Goal: Transaction & Acquisition: Purchase product/service

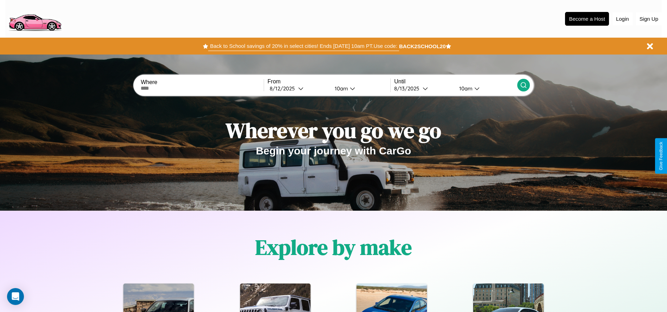
click at [303, 46] on button "Back to School savings of 20% in select cities! Ends [DATE] 10am PT. Use code:" at bounding box center [303, 46] width 190 height 10
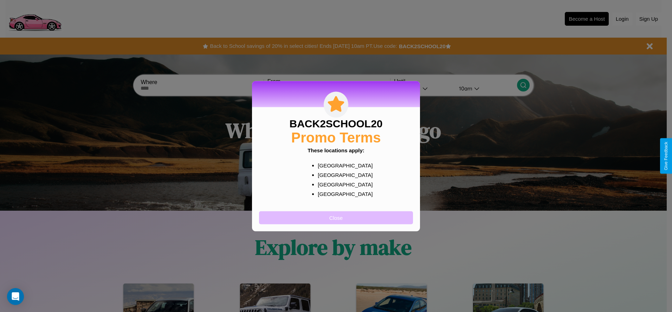
click at [336, 217] on button "Close" at bounding box center [336, 217] width 154 height 13
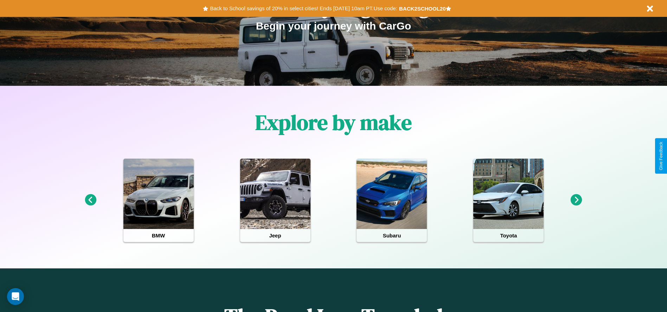
scroll to position [146, 0]
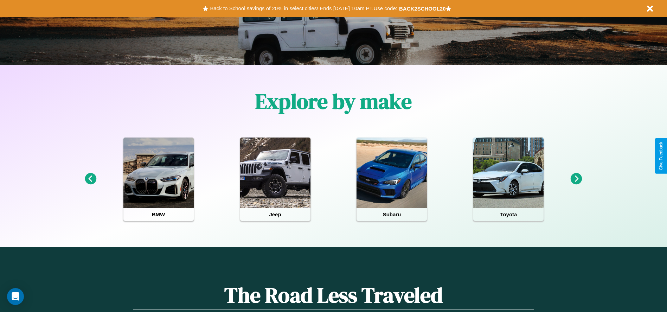
click at [576, 179] on icon at bounding box center [576, 179] width 12 height 12
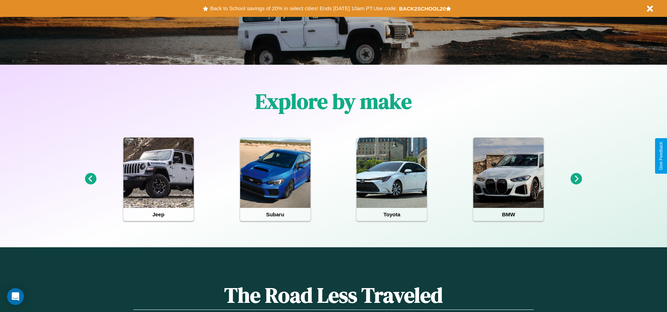
click at [90, 179] on icon at bounding box center [91, 179] width 12 height 12
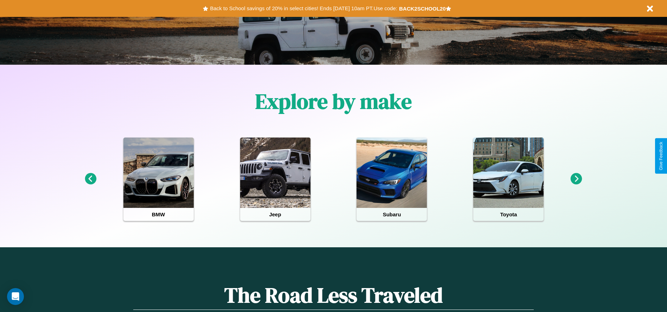
click at [90, 179] on icon at bounding box center [91, 179] width 12 height 12
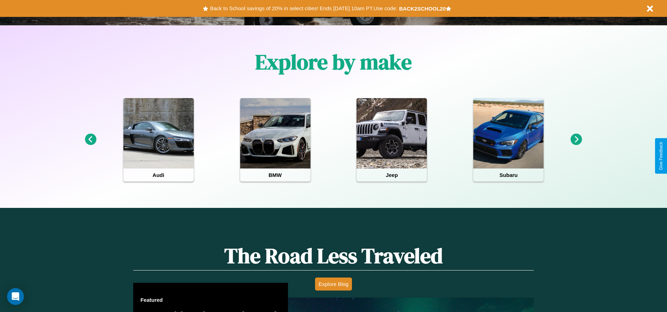
scroll to position [850, 0]
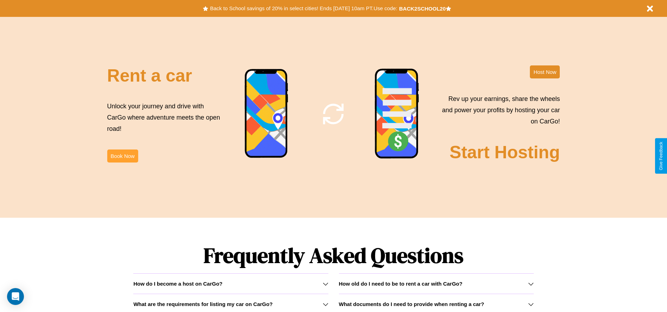
click at [122, 156] on button "Book Now" at bounding box center [122, 155] width 31 height 13
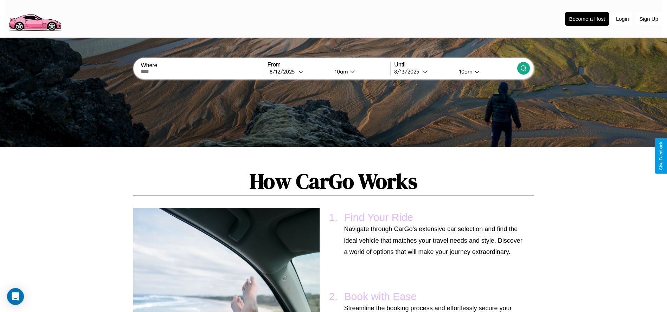
click at [202, 71] on input "text" at bounding box center [202, 72] width 123 height 6
type input "**********"
click at [298, 71] on div "[DATE]" at bounding box center [284, 71] width 28 height 7
select select "*"
select select "****"
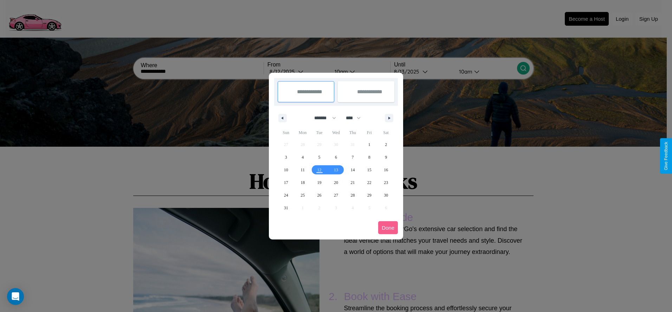
click at [322, 118] on select "******* ******** ***** ***** *** **** **** ****** ********* ******* ******** **…" at bounding box center [324, 118] width 30 height 12
select select "*"
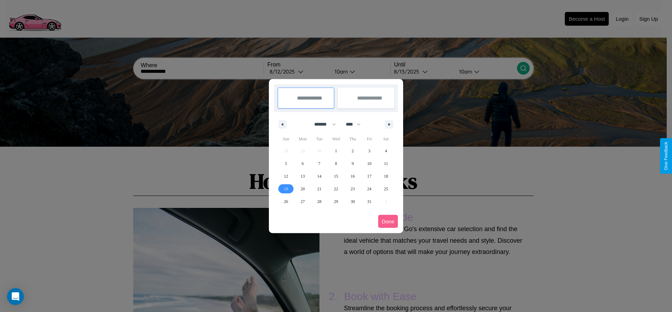
click at [286, 188] on span "19" at bounding box center [286, 188] width 4 height 13
type input "**********"
click at [303, 201] on span "27" at bounding box center [302, 201] width 4 height 13
type input "**********"
click at [388, 221] on button "Done" at bounding box center [388, 221] width 20 height 13
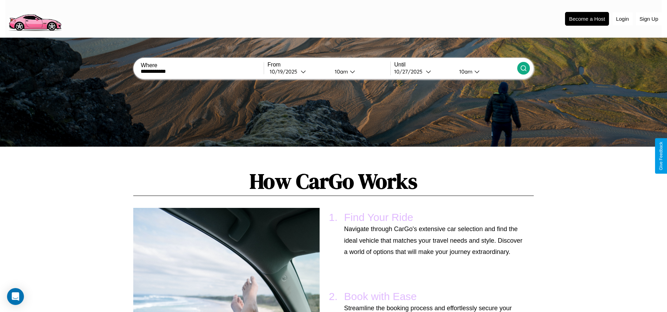
click at [340, 71] on div "10am" at bounding box center [340, 71] width 19 height 7
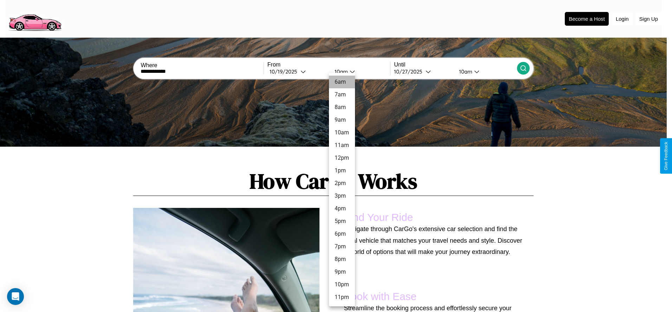
click at [342, 82] on li "6am" at bounding box center [342, 82] width 26 height 13
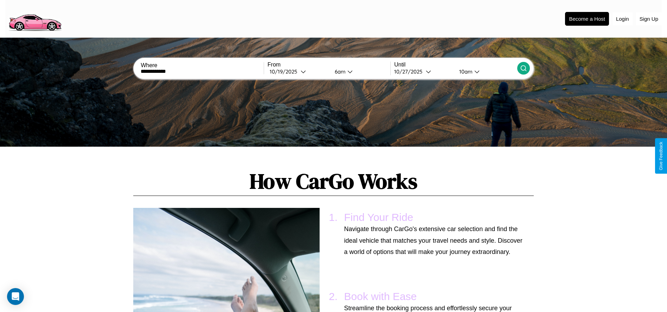
click at [523, 68] on icon at bounding box center [523, 68] width 7 height 7
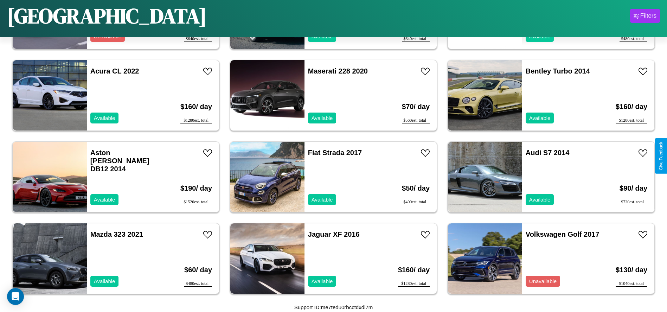
scroll to position [567, 0]
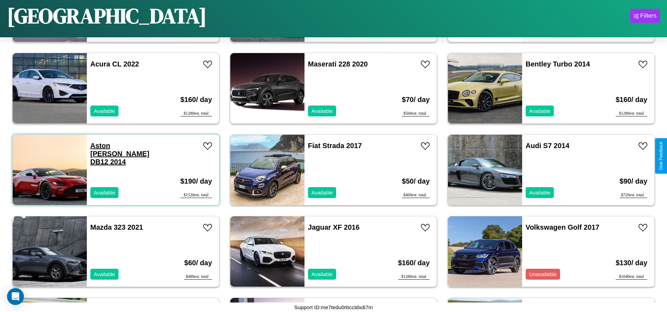
click at [111, 145] on link "Aston [PERSON_NAME] DB12 2014" at bounding box center [119, 154] width 59 height 24
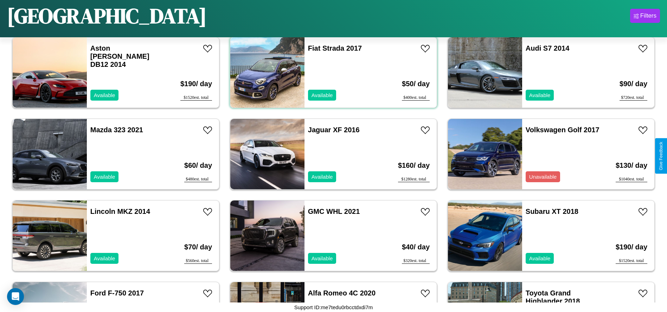
scroll to position [731, 0]
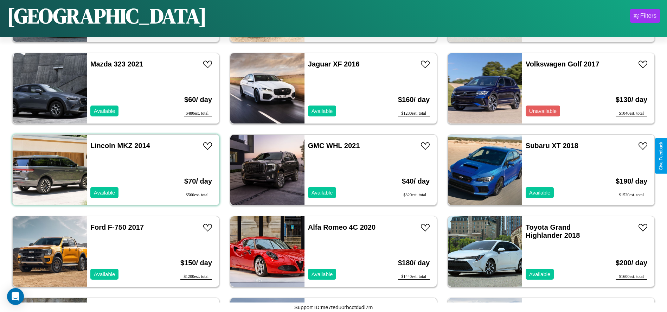
click at [115, 170] on div "Lincoln MKZ 2014 Available" at bounding box center [127, 170] width 81 height 70
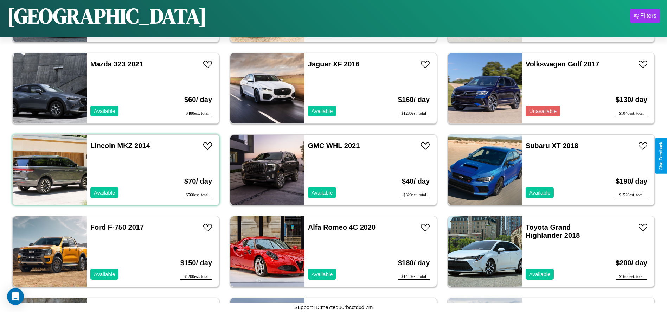
click at [115, 170] on div "Lincoln MKZ 2014 Available" at bounding box center [127, 170] width 81 height 70
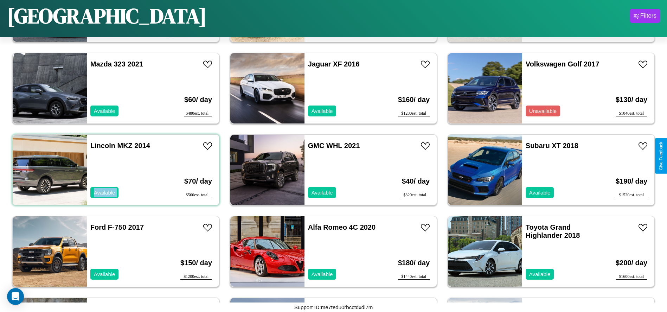
click at [115, 170] on div "Lincoln MKZ 2014 Available" at bounding box center [127, 170] width 81 height 70
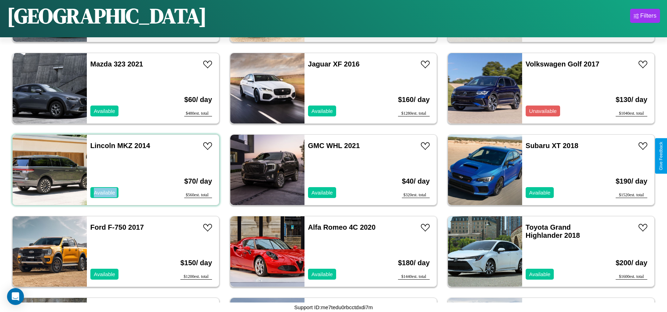
click at [115, 170] on div "Lincoln MKZ 2014 Available" at bounding box center [127, 170] width 81 height 70
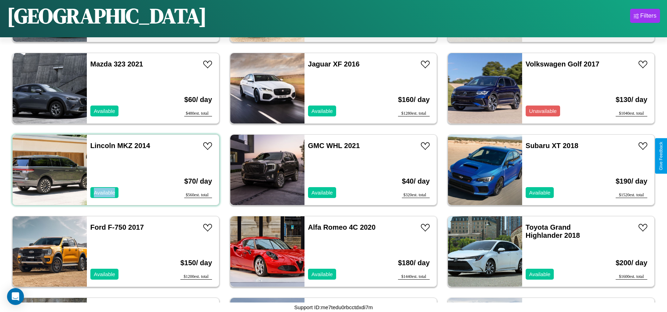
click at [115, 170] on div "Lincoln MKZ 2014 Available" at bounding box center [127, 170] width 81 height 70
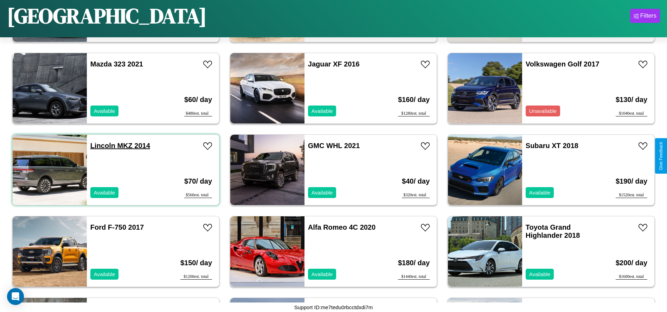
click at [102, 145] on link "Lincoln MKZ 2014" at bounding box center [120, 146] width 60 height 8
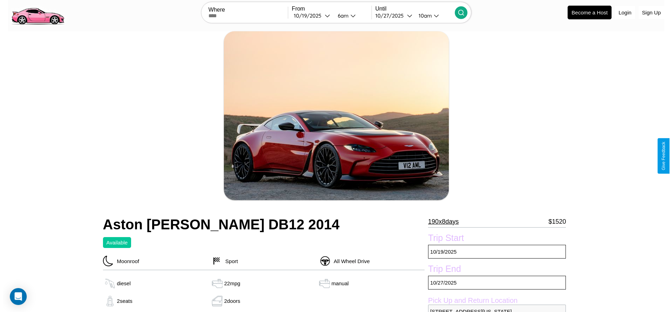
scroll to position [102, 0]
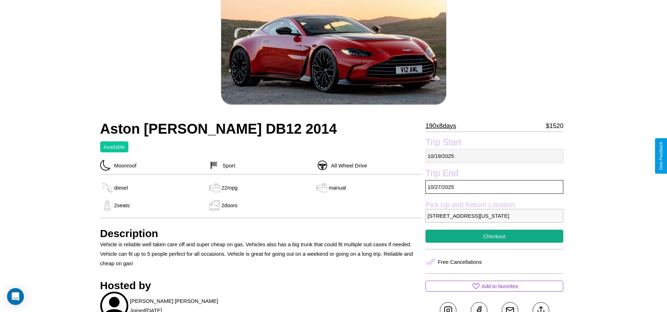
click at [494, 156] on p "10 / 19 / 2025" at bounding box center [494, 156] width 138 height 14
select select "*"
select select "****"
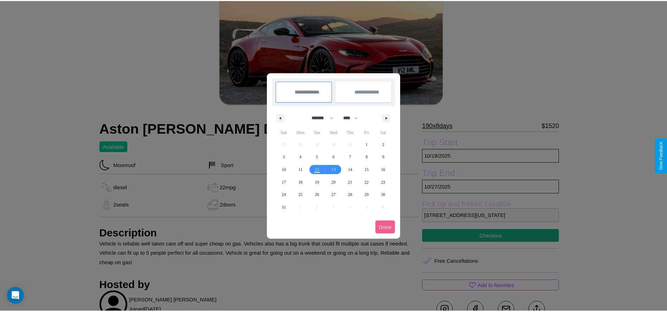
scroll to position [0, 0]
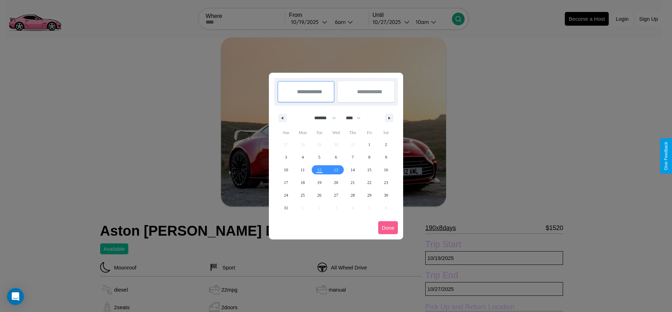
click at [309, 22] on div at bounding box center [336, 156] width 672 height 312
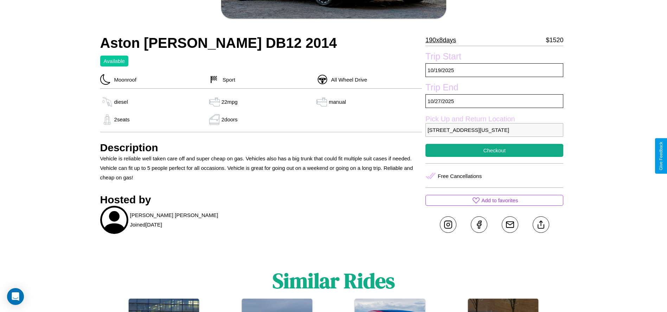
scroll to position [191, 0]
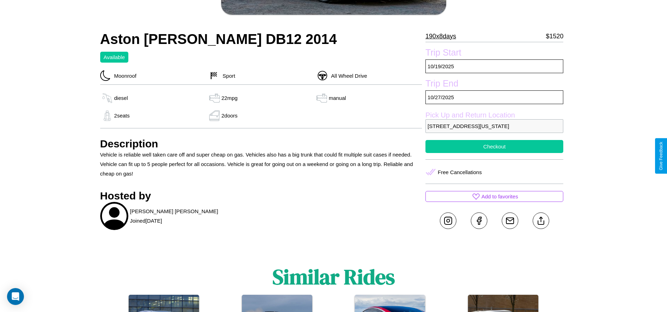
click at [494, 153] on button "Checkout" at bounding box center [494, 146] width 138 height 13
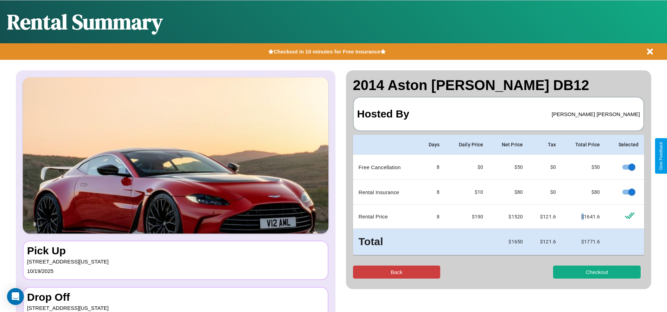
click at [396, 272] on button "Back" at bounding box center [396, 271] width 87 height 13
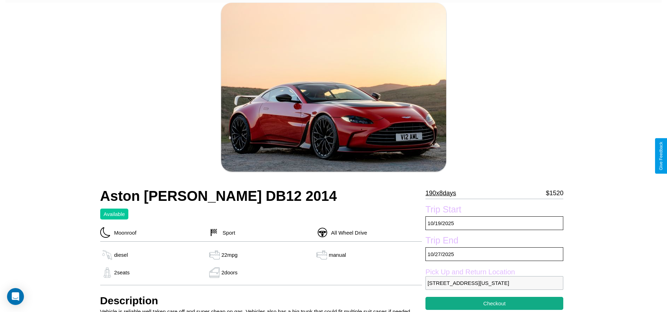
scroll to position [72, 0]
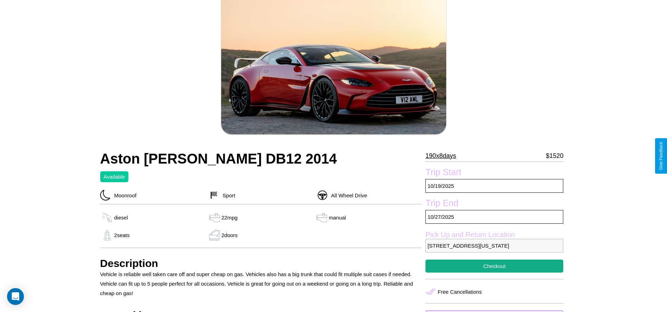
click at [443, 156] on p "190 x 8 days" at bounding box center [440, 155] width 31 height 11
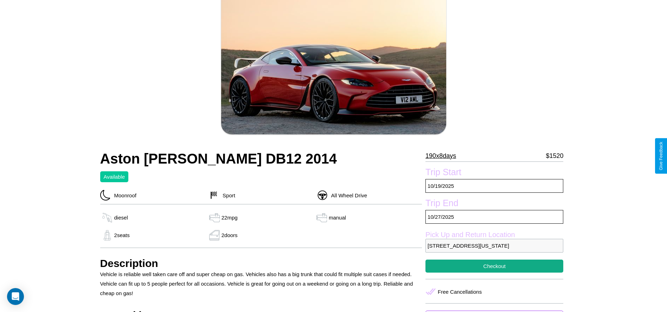
click at [443, 156] on p "190 x 8 days" at bounding box center [440, 155] width 31 height 11
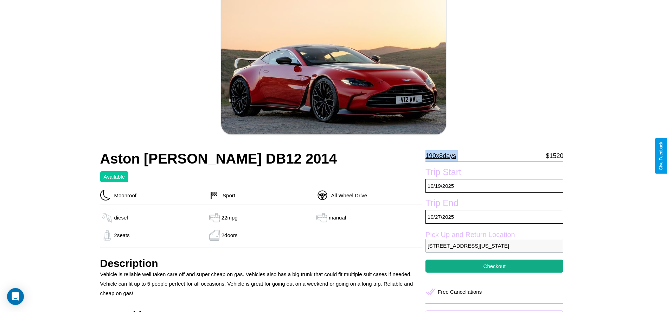
click at [443, 156] on p "190 x 8 days" at bounding box center [440, 155] width 31 height 11
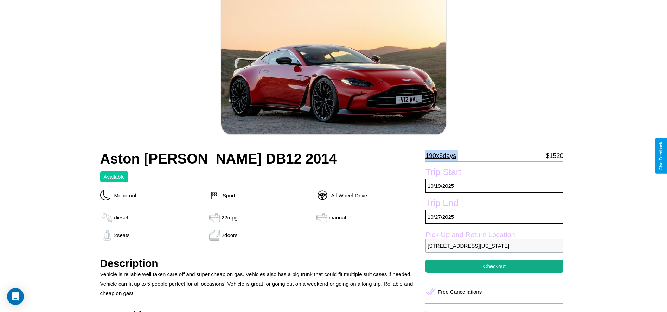
click at [443, 156] on p "190 x 8 days" at bounding box center [440, 155] width 31 height 11
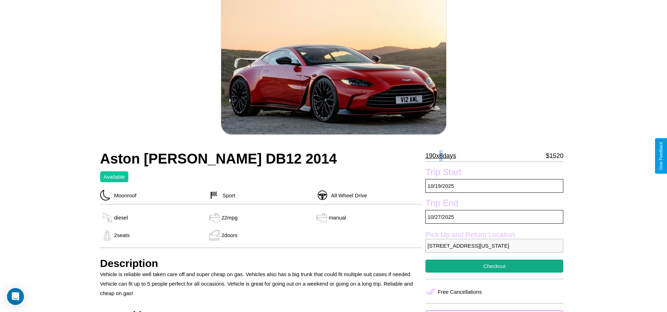
click at [443, 156] on p "190 x 8 days" at bounding box center [440, 155] width 31 height 11
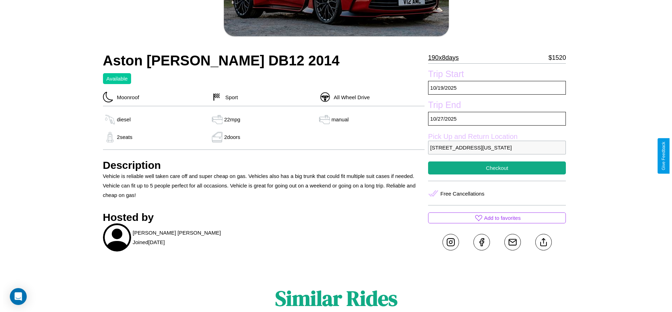
scroll to position [191, 0]
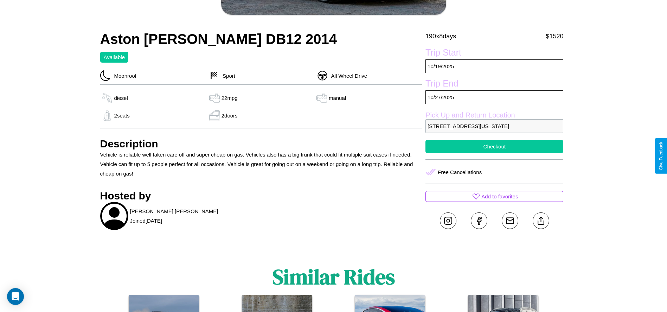
click at [494, 153] on button "Checkout" at bounding box center [494, 146] width 138 height 13
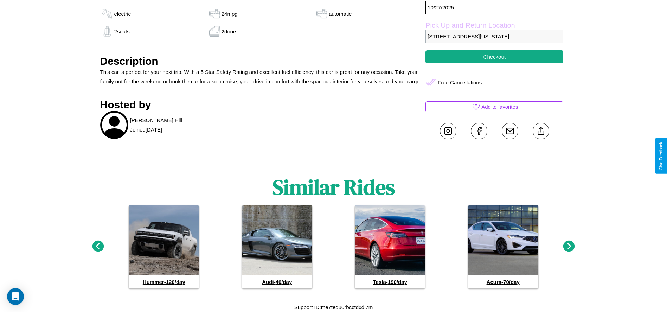
scroll to position [333, 0]
click at [569, 246] on icon at bounding box center [569, 246] width 12 height 12
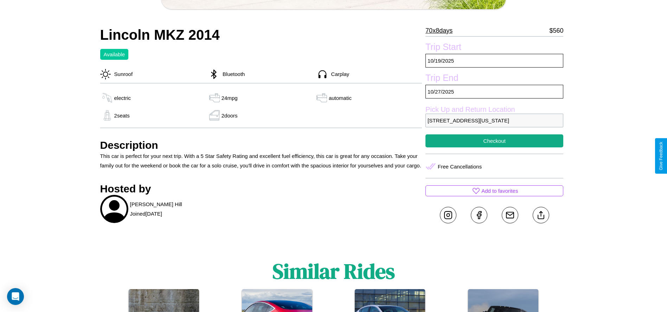
scroll to position [234, 0]
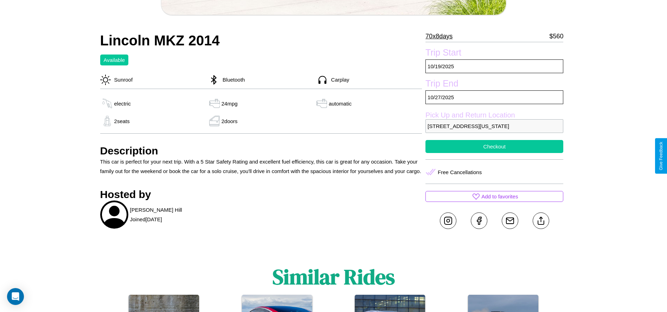
click at [494, 153] on button "Checkout" at bounding box center [494, 146] width 138 height 13
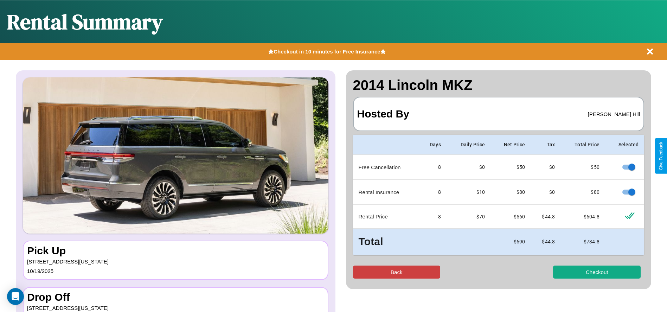
click at [396, 272] on button "Back" at bounding box center [396, 271] width 87 height 13
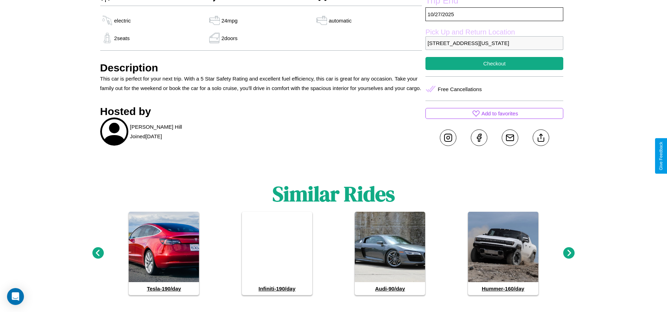
scroll to position [333, 0]
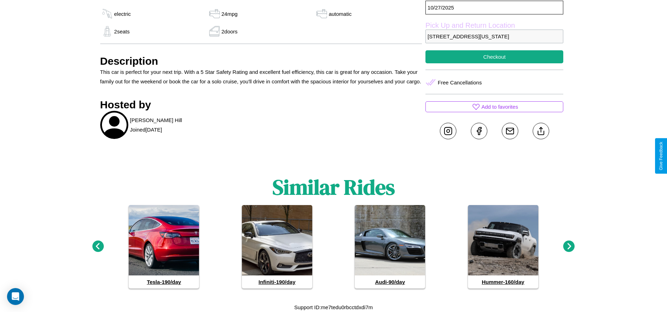
click at [569, 246] on icon at bounding box center [569, 246] width 12 height 12
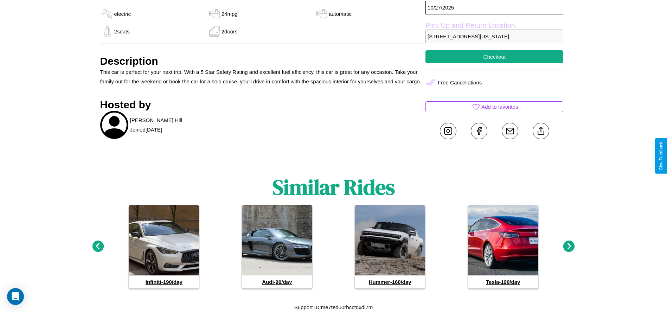
click at [569, 246] on icon at bounding box center [569, 246] width 12 height 12
